Goal: Task Accomplishment & Management: Use online tool/utility

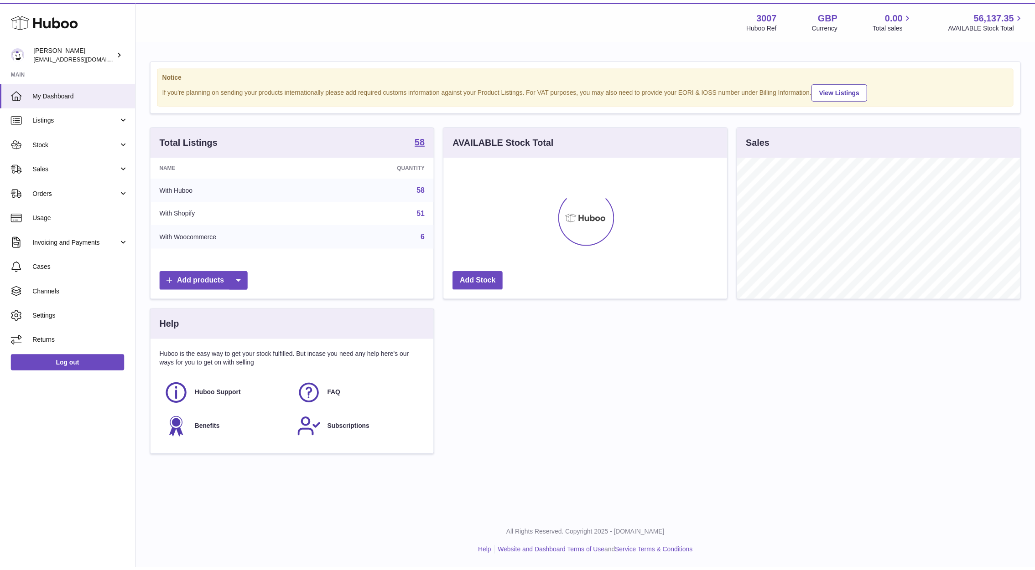
scroll to position [142, 286]
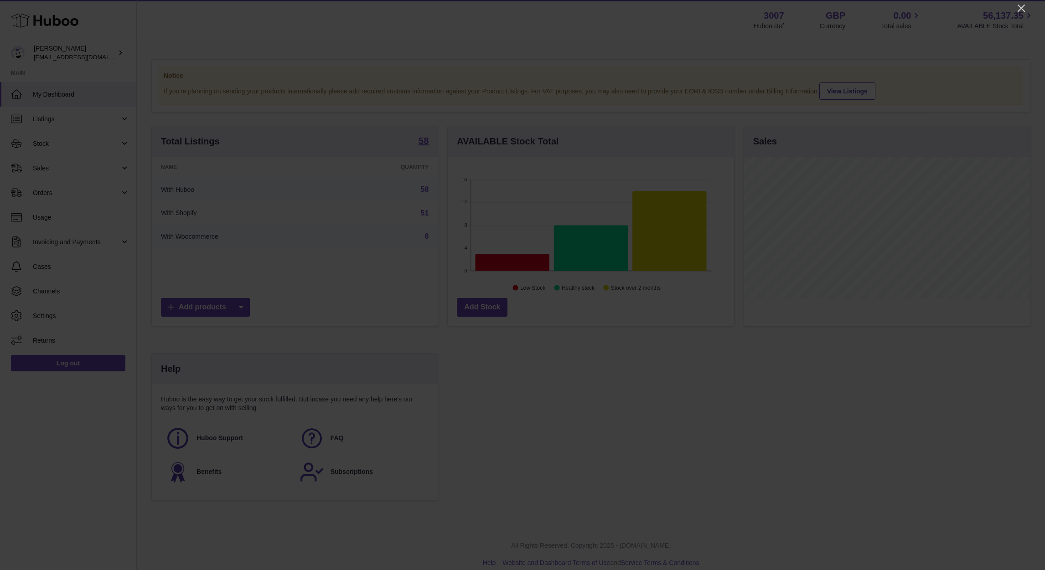
click at [1014, 5] on div at bounding box center [522, 285] width 1045 height 570
click at [1024, 9] on icon "Close" at bounding box center [1021, 8] width 11 height 11
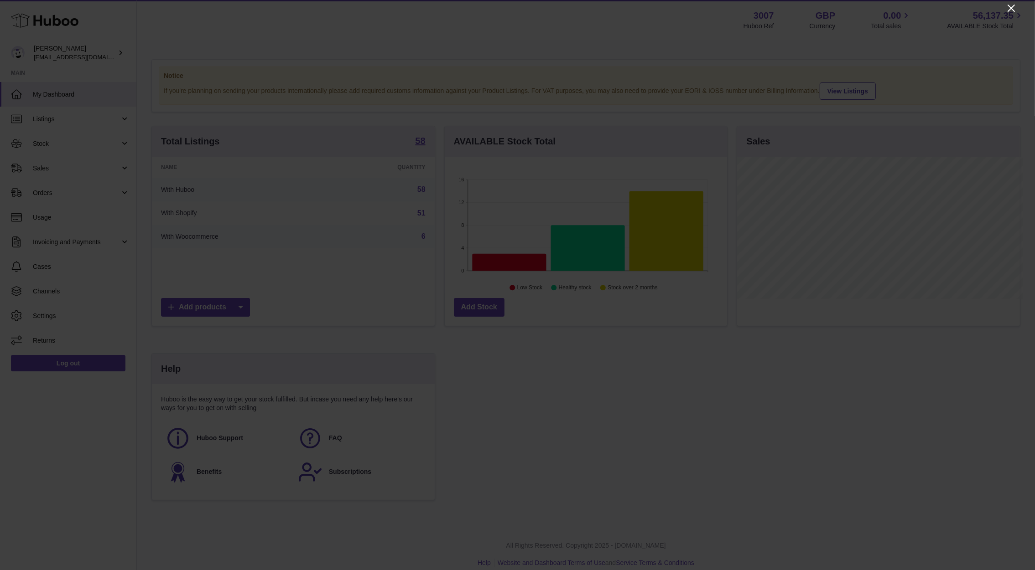
scroll to position [455872, 455732]
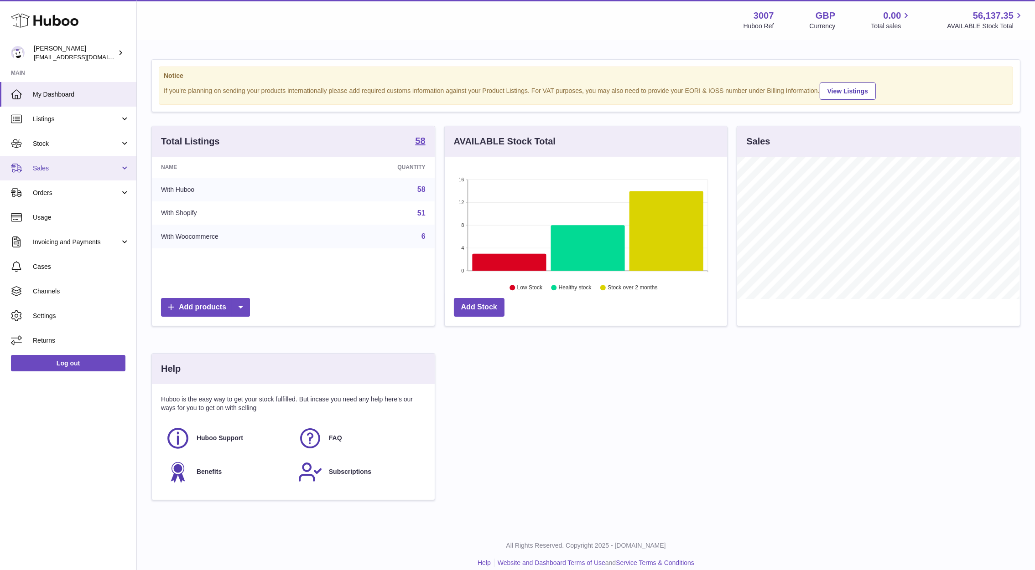
click at [83, 170] on span "Sales" at bounding box center [76, 168] width 87 height 9
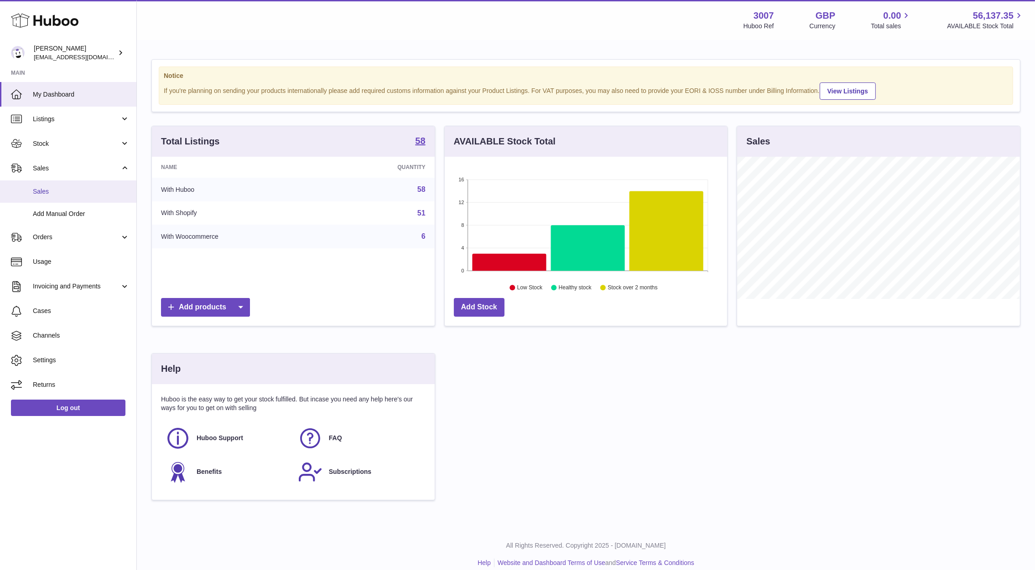
click at [78, 186] on link "Sales" at bounding box center [68, 192] width 136 height 22
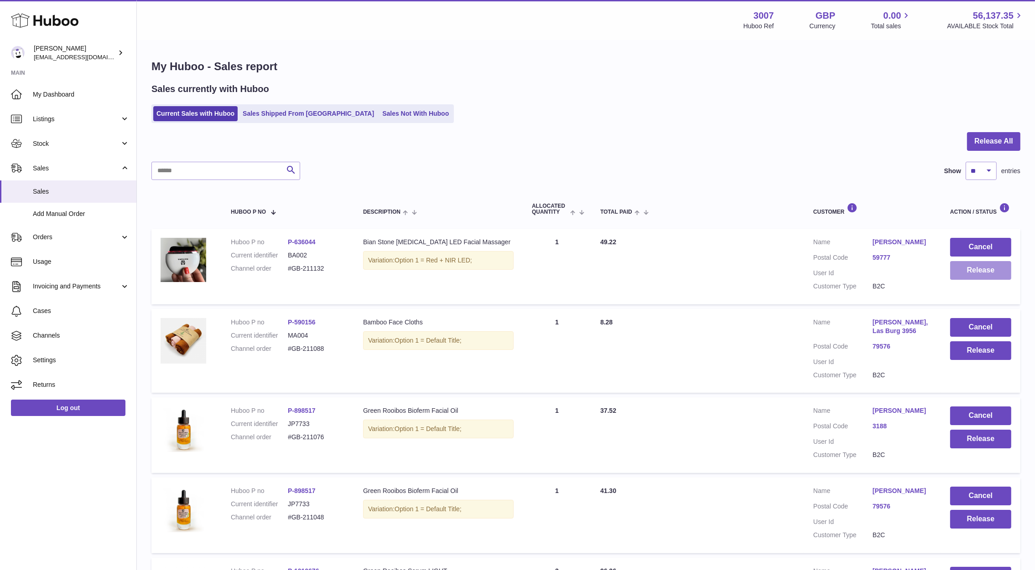
click at [1002, 275] on button "Release" at bounding box center [980, 270] width 61 height 19
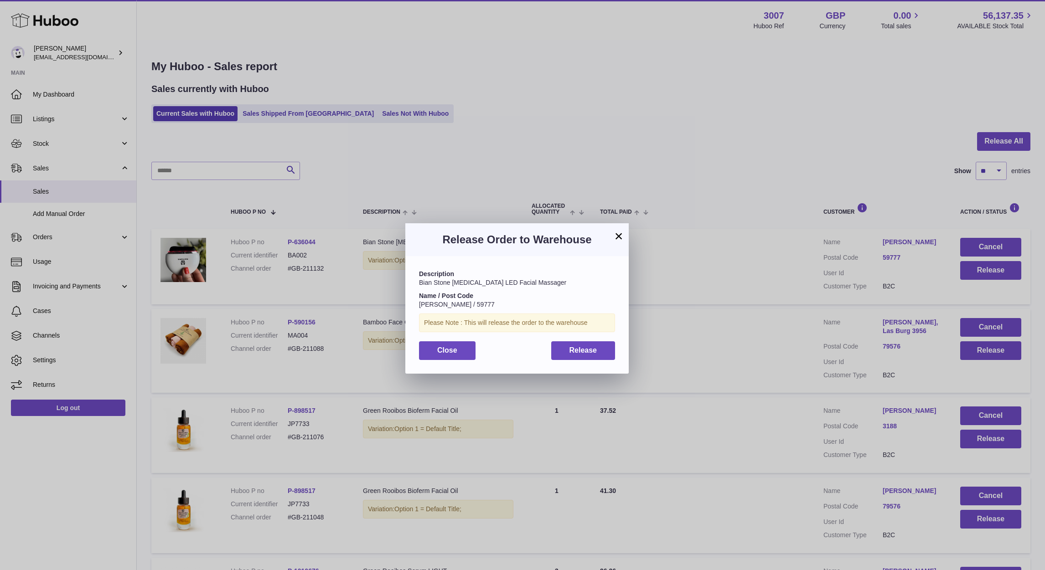
click at [610, 361] on div "Description Bian Stone [MEDICAL_DATA] LED Facial Massager Name / Post Code moun…" at bounding box center [516, 314] width 223 height 117
click at [587, 342] on button "Release" at bounding box center [583, 351] width 64 height 19
